Goal: Task Accomplishment & Management: Use online tool/utility

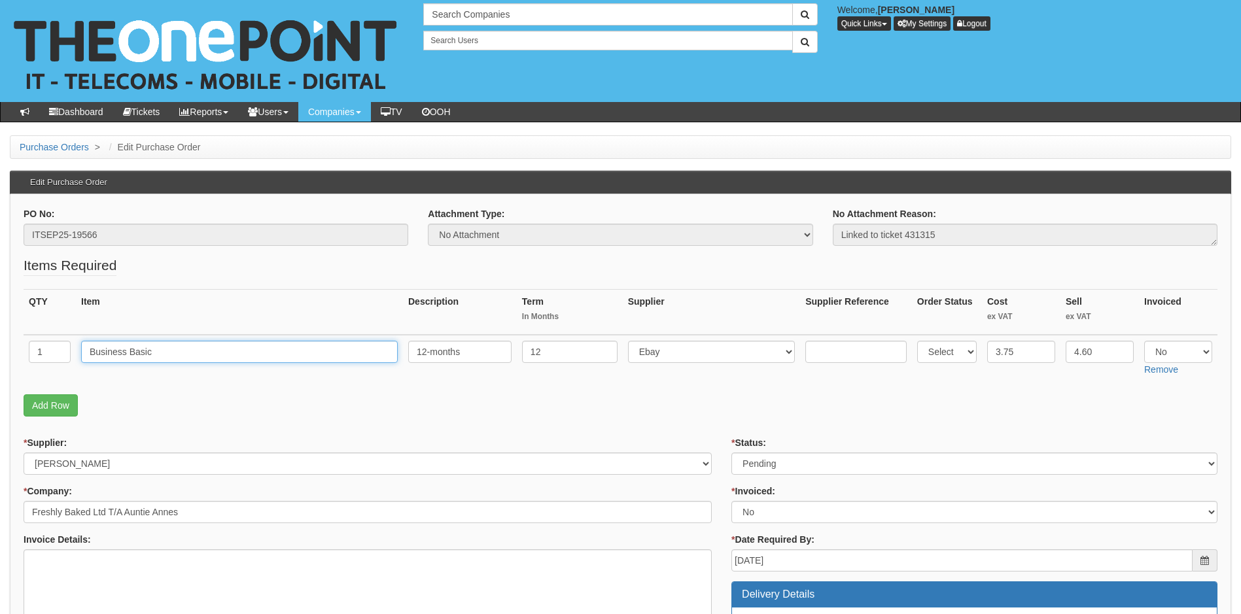
drag, startPoint x: 161, startPoint y: 355, endPoint x: 80, endPoint y: 353, distance: 81.1
click at [80, 353] on td "Business Basic" at bounding box center [239, 358] width 327 height 46
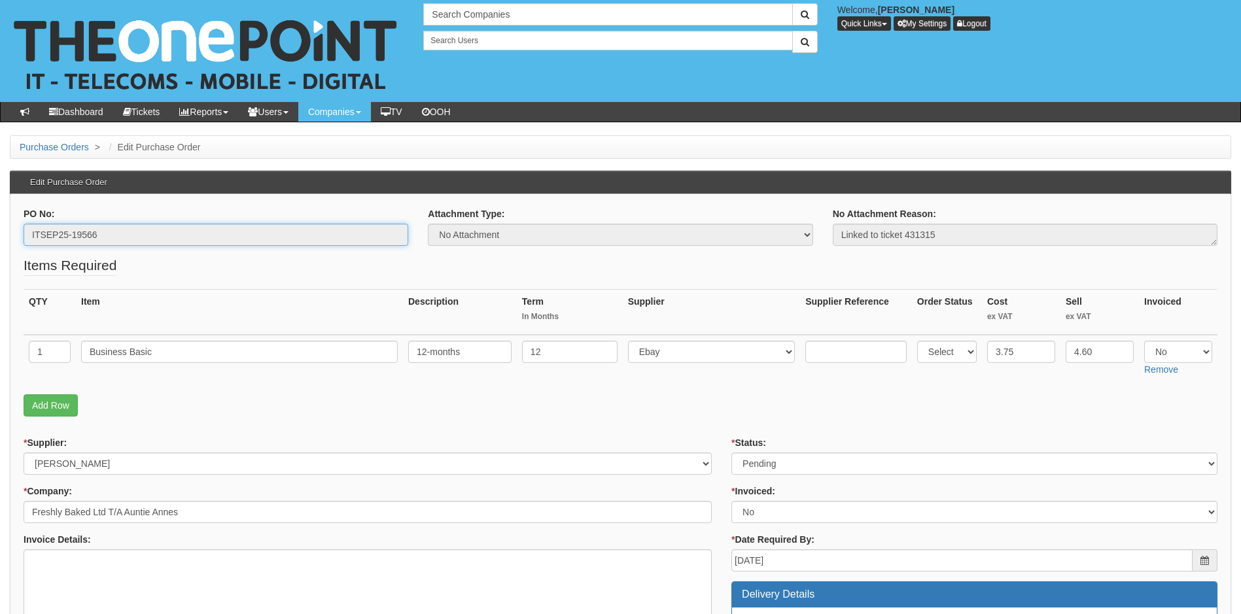
drag, startPoint x: 112, startPoint y: 233, endPoint x: -42, endPoint y: 240, distance: 154.5
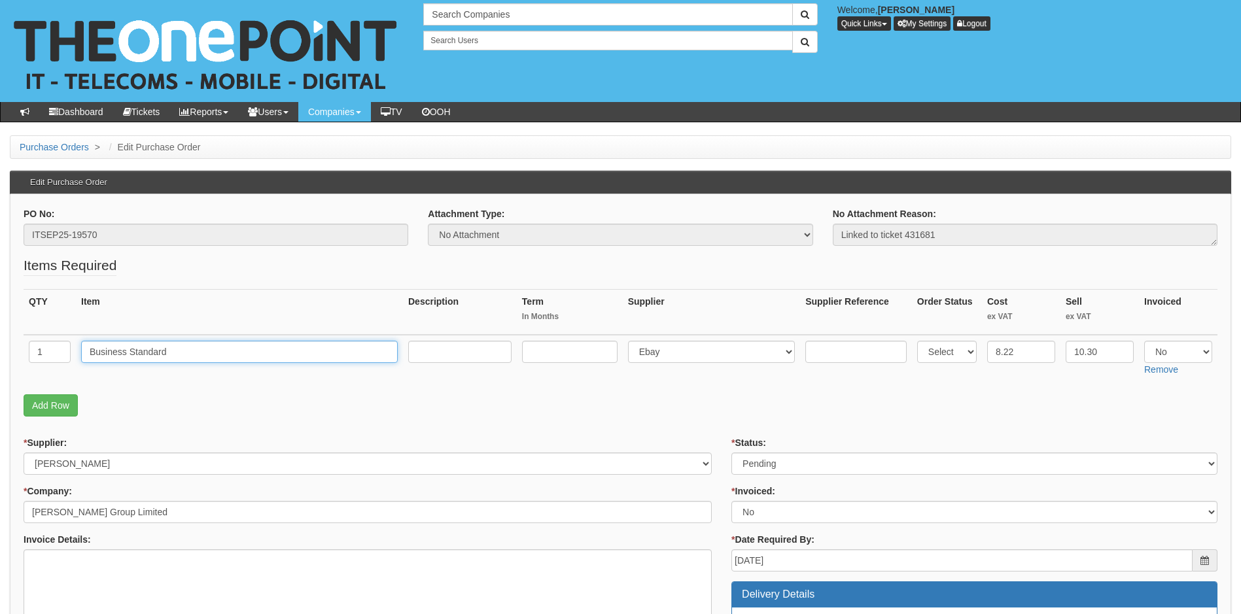
drag, startPoint x: 92, startPoint y: 353, endPoint x: 167, endPoint y: 362, distance: 75.9
click at [167, 362] on input "Business Standard" at bounding box center [239, 352] width 317 height 22
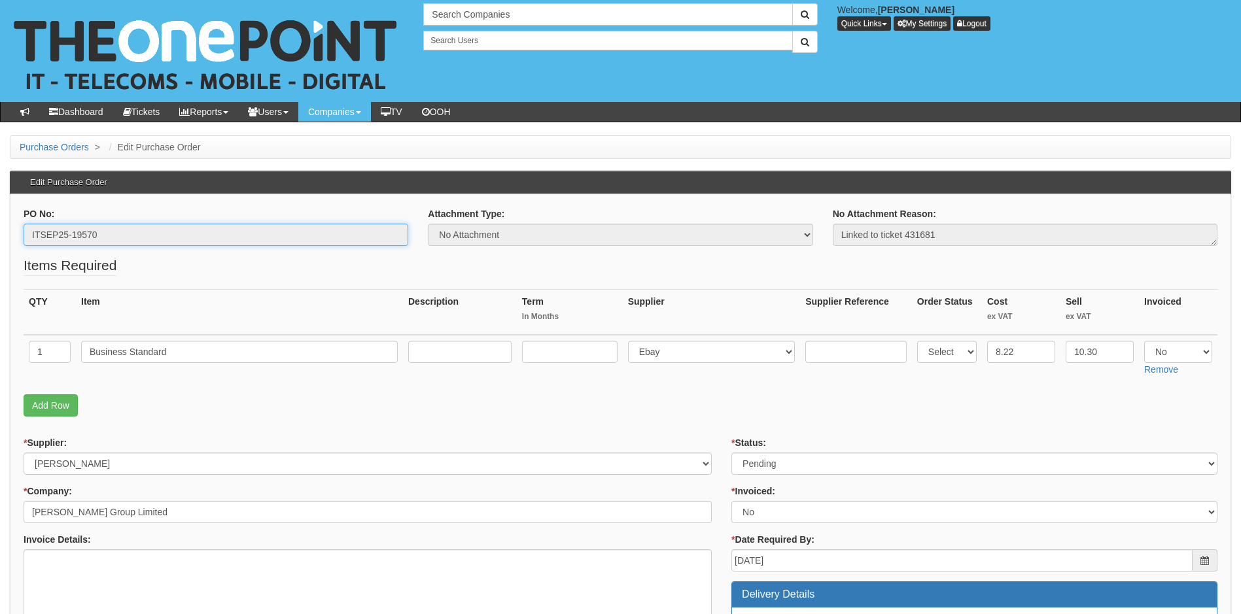
drag, startPoint x: 120, startPoint y: 239, endPoint x: -31, endPoint y: 239, distance: 151.1
